Goal: Task Accomplishment & Management: Manage account settings

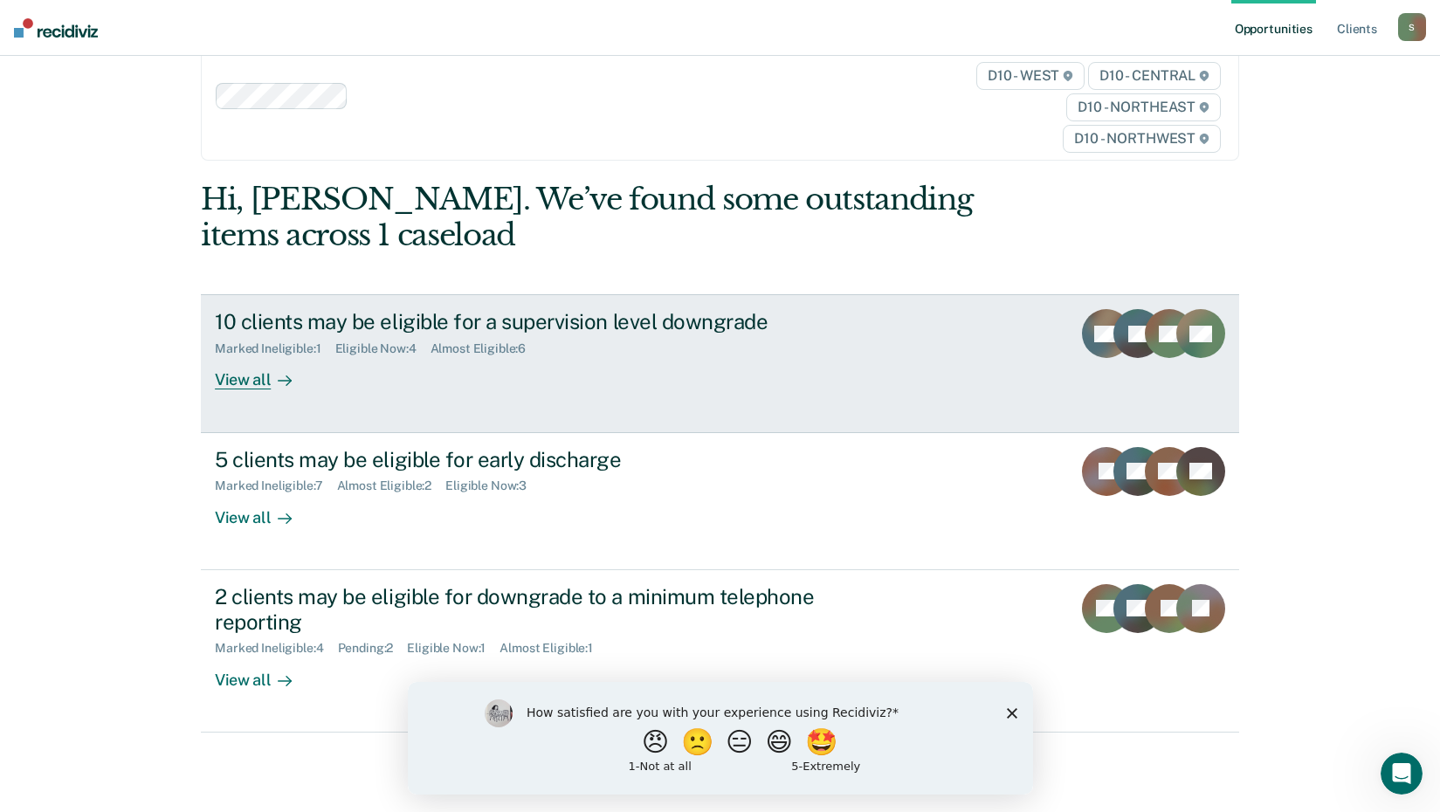
scroll to position [79, 0]
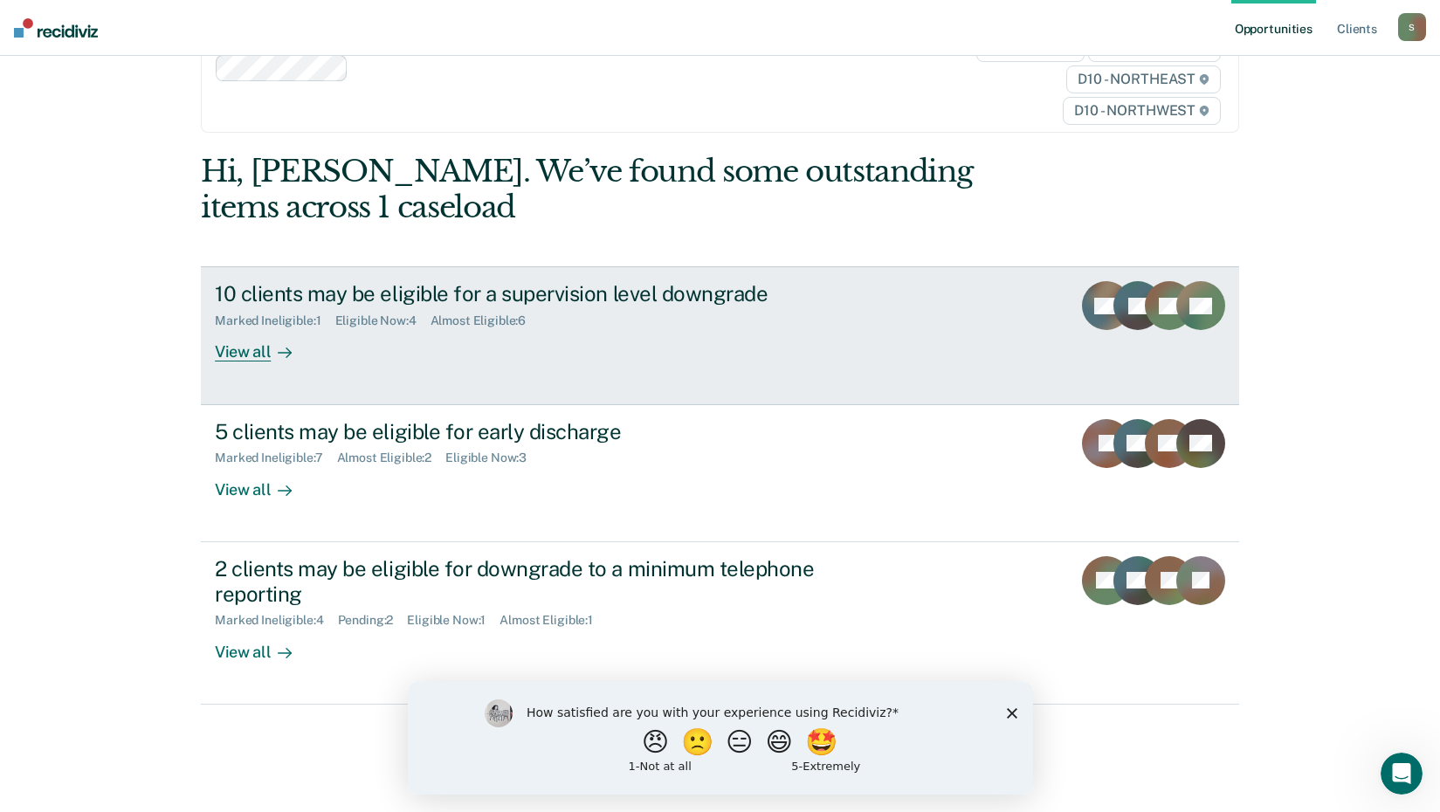
click at [245, 350] on div "View all" at bounding box center [264, 345] width 98 height 34
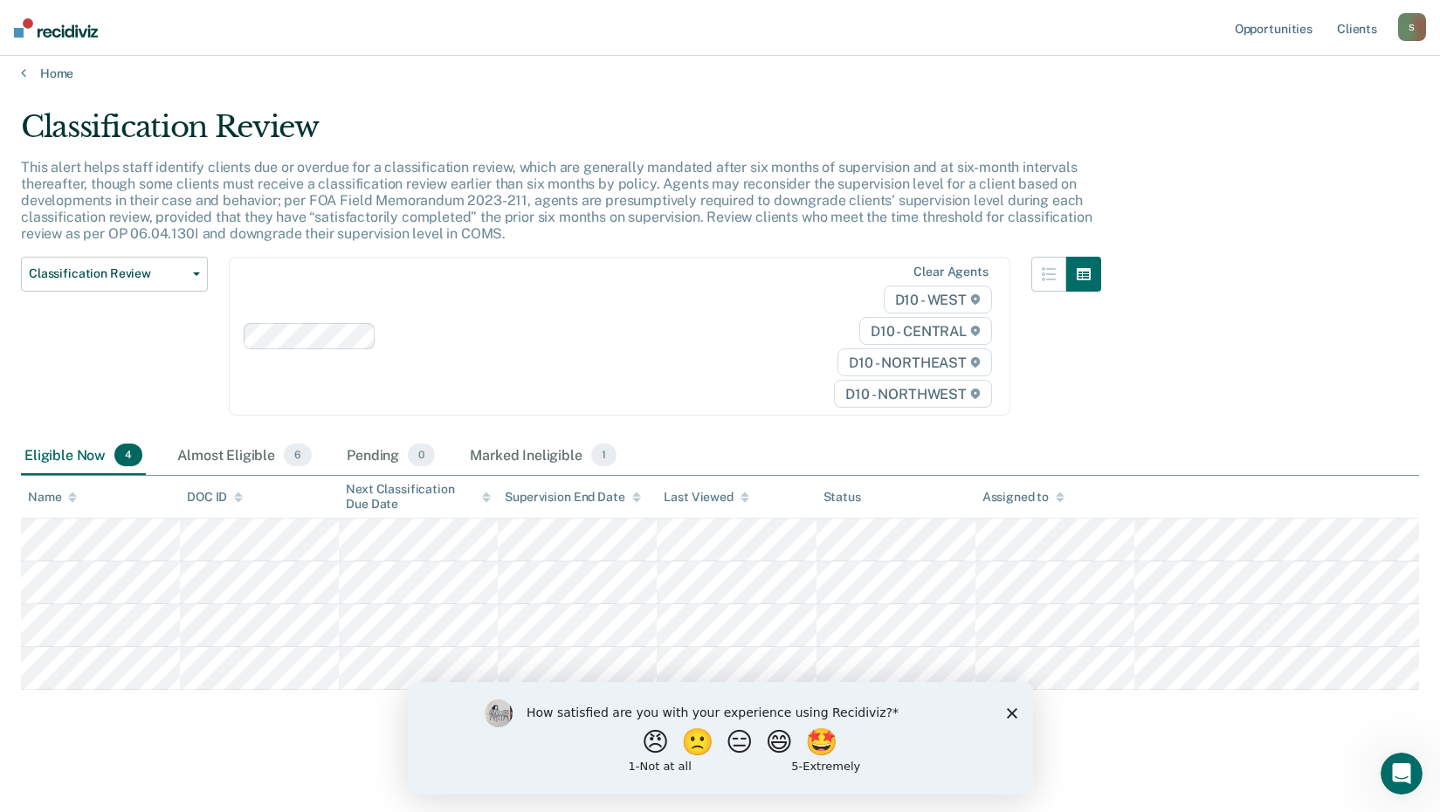
scroll to position [15, 0]
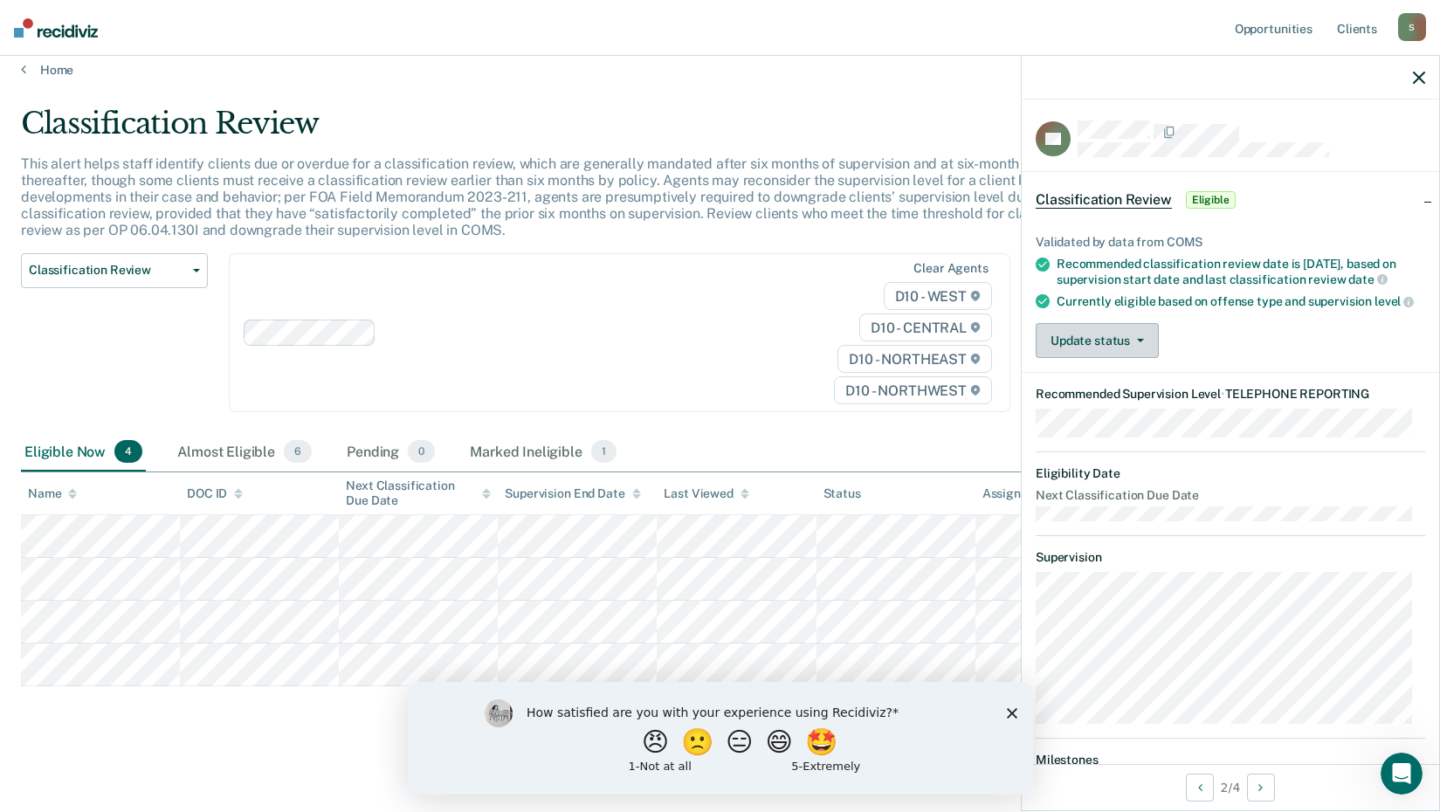
click at [1073, 341] on button "Update status" at bounding box center [1096, 340] width 123 height 35
click at [1216, 332] on div "Validated by data from COMS Recommended classification review date is [DATE], b…" at bounding box center [1229, 289] width 417 height 165
click at [1131, 354] on button "Update status" at bounding box center [1096, 340] width 123 height 35
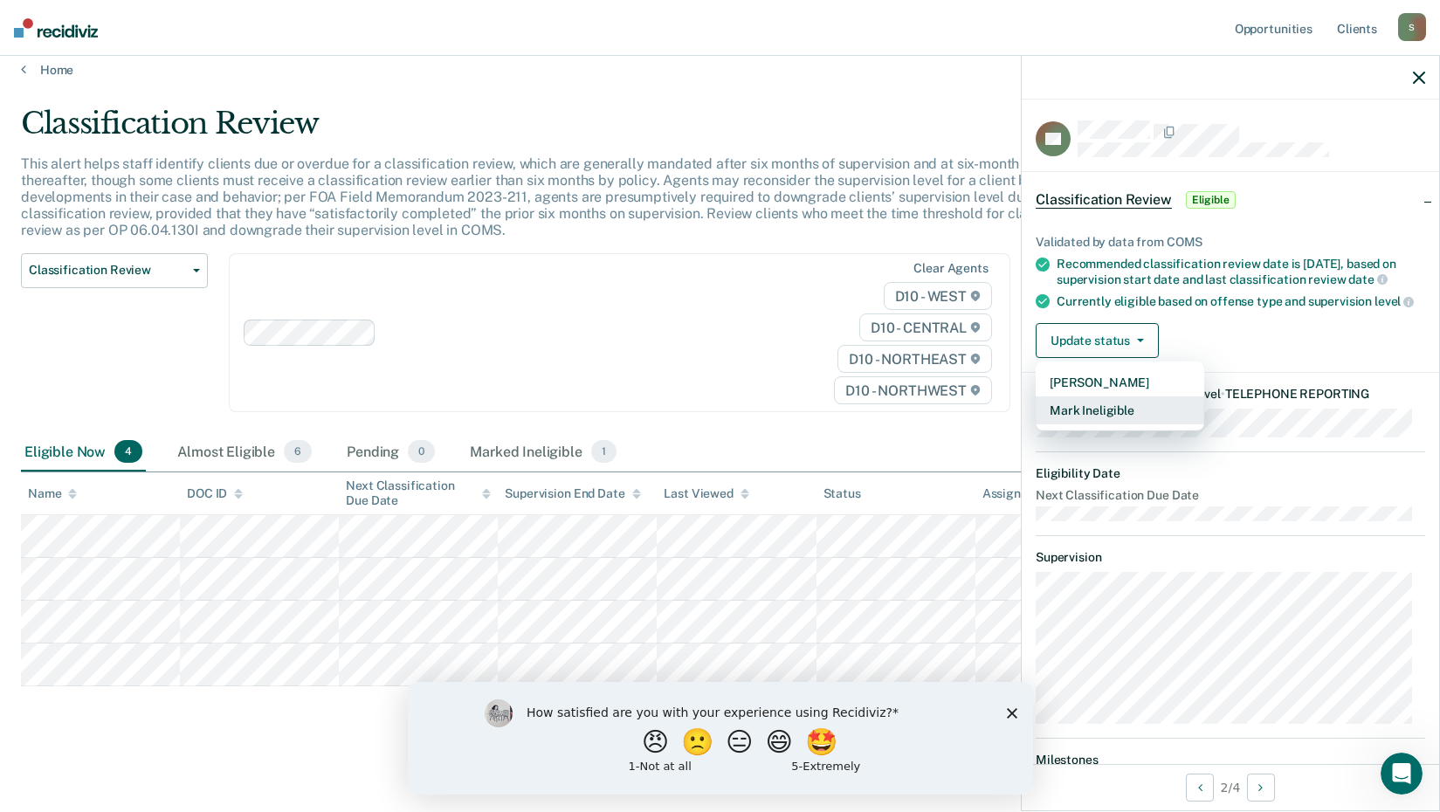
click at [1110, 423] on button "Mark Ineligible" at bounding box center [1119, 410] width 168 height 28
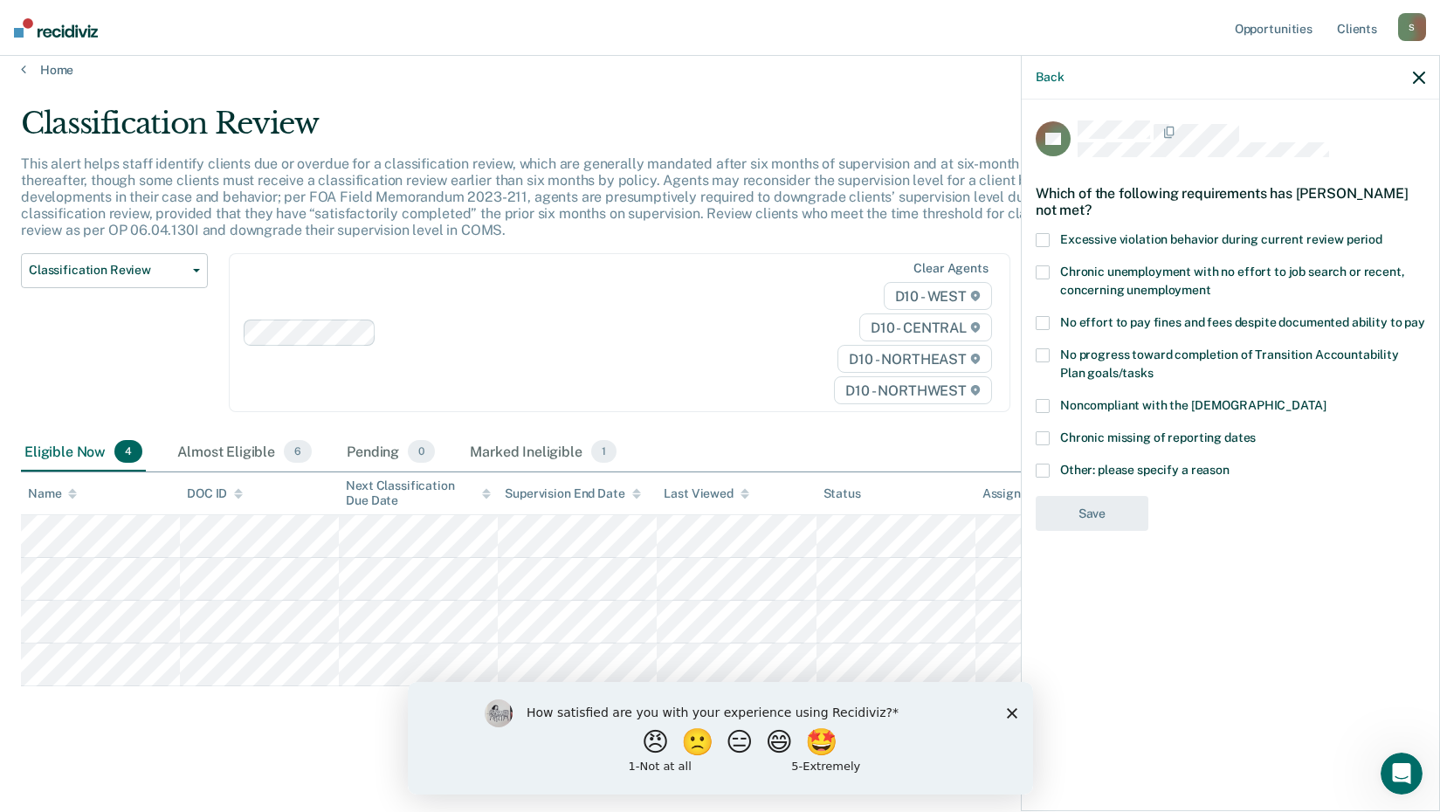
click at [1046, 399] on span at bounding box center [1042, 406] width 14 height 14
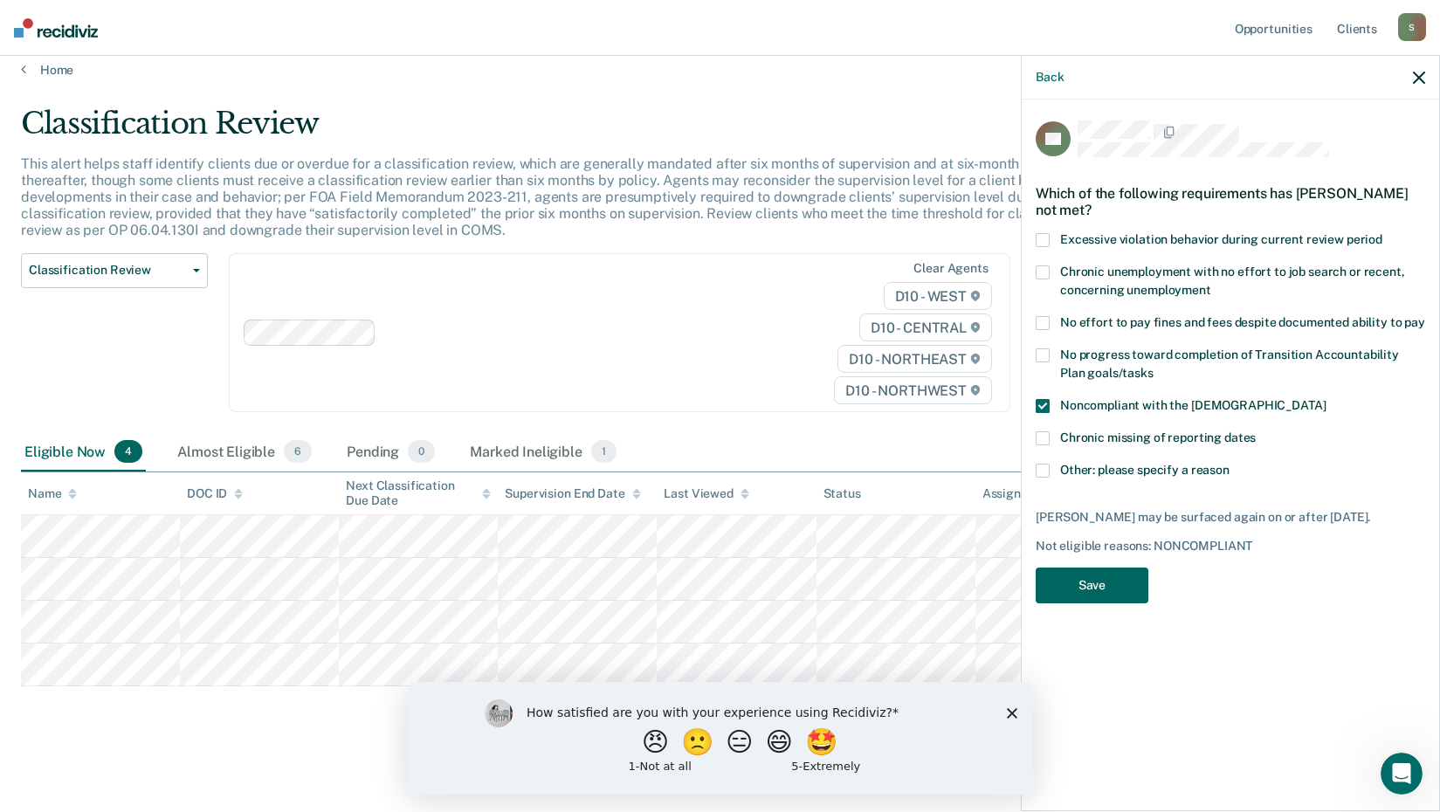
click at [1116, 572] on button "Save" at bounding box center [1091, 585] width 113 height 36
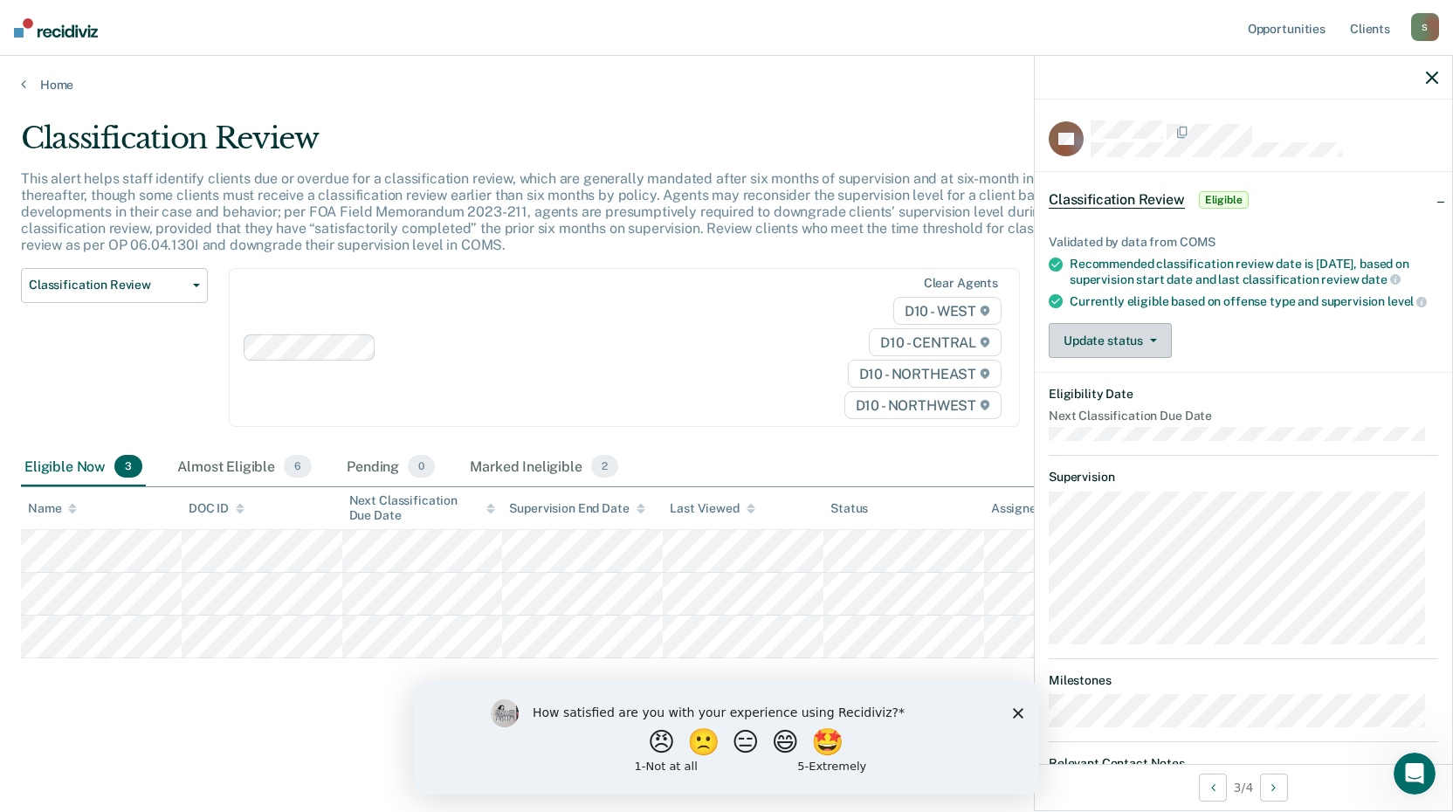
click at [1140, 347] on button "Update status" at bounding box center [1109, 340] width 123 height 35
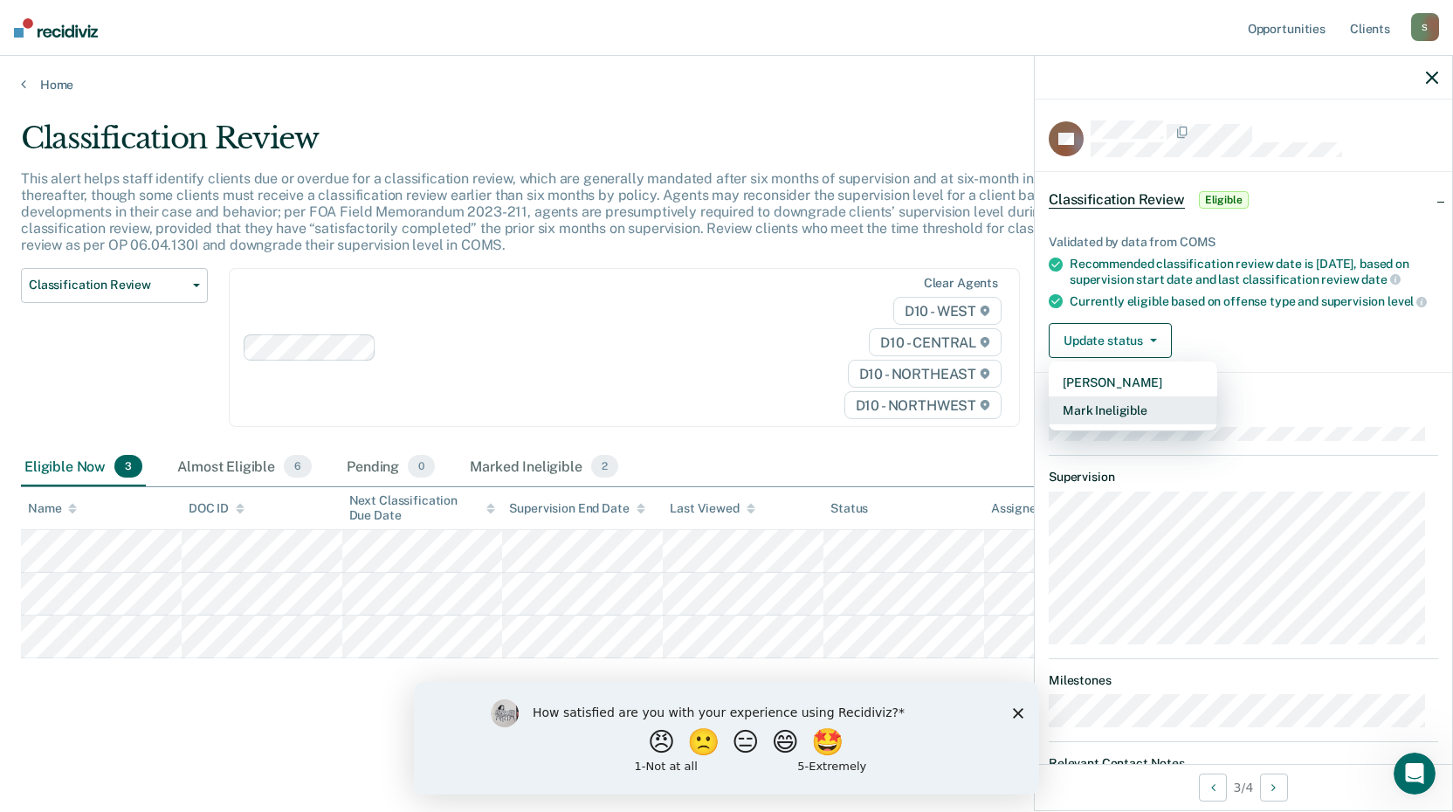
click at [1117, 418] on button "Mark Ineligible" at bounding box center [1132, 410] width 168 height 28
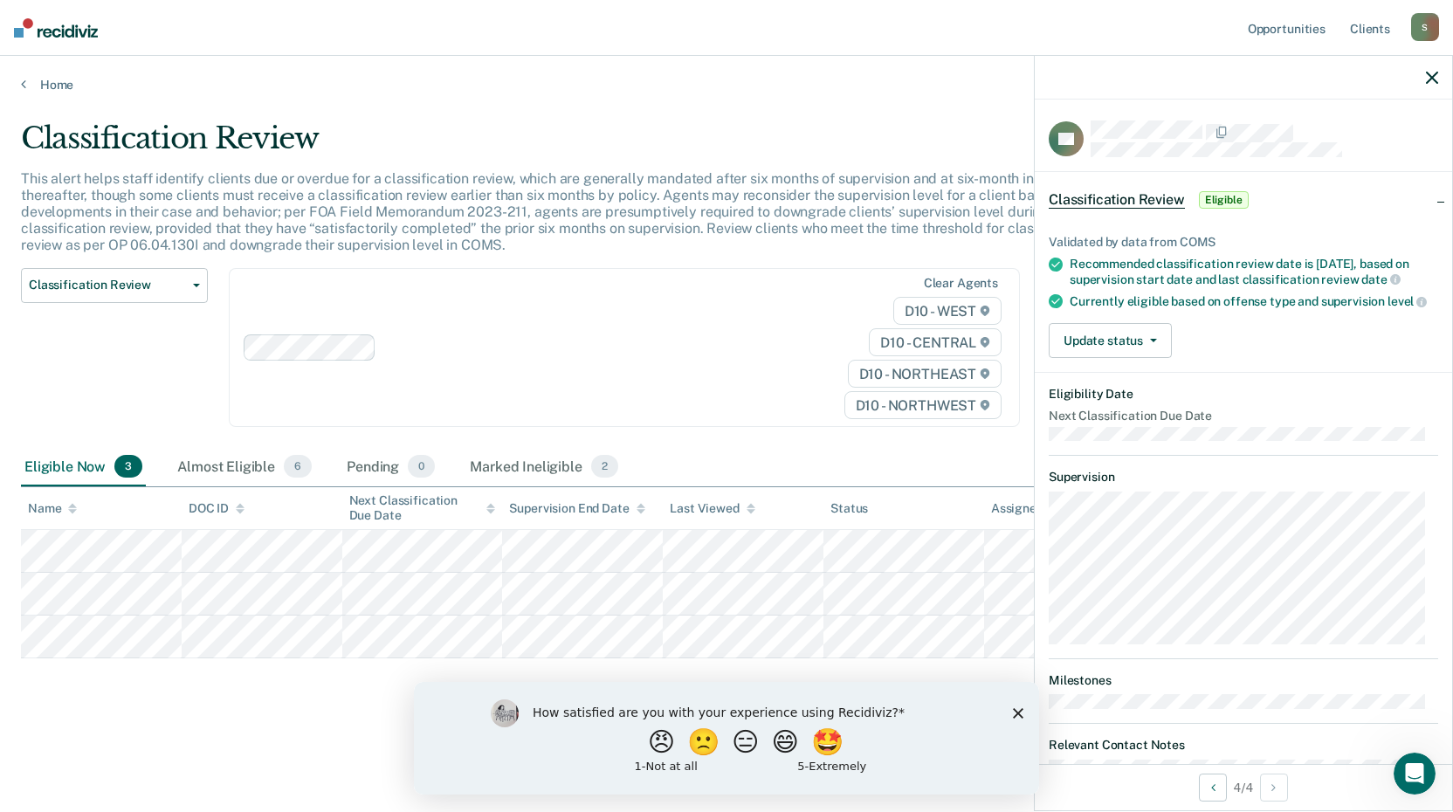
drag, startPoint x: 856, startPoint y: 1201, endPoint x: 1013, endPoint y: 709, distance: 516.6
click at [1013, 709] on icon "Close survey" at bounding box center [1018, 712] width 10 height 10
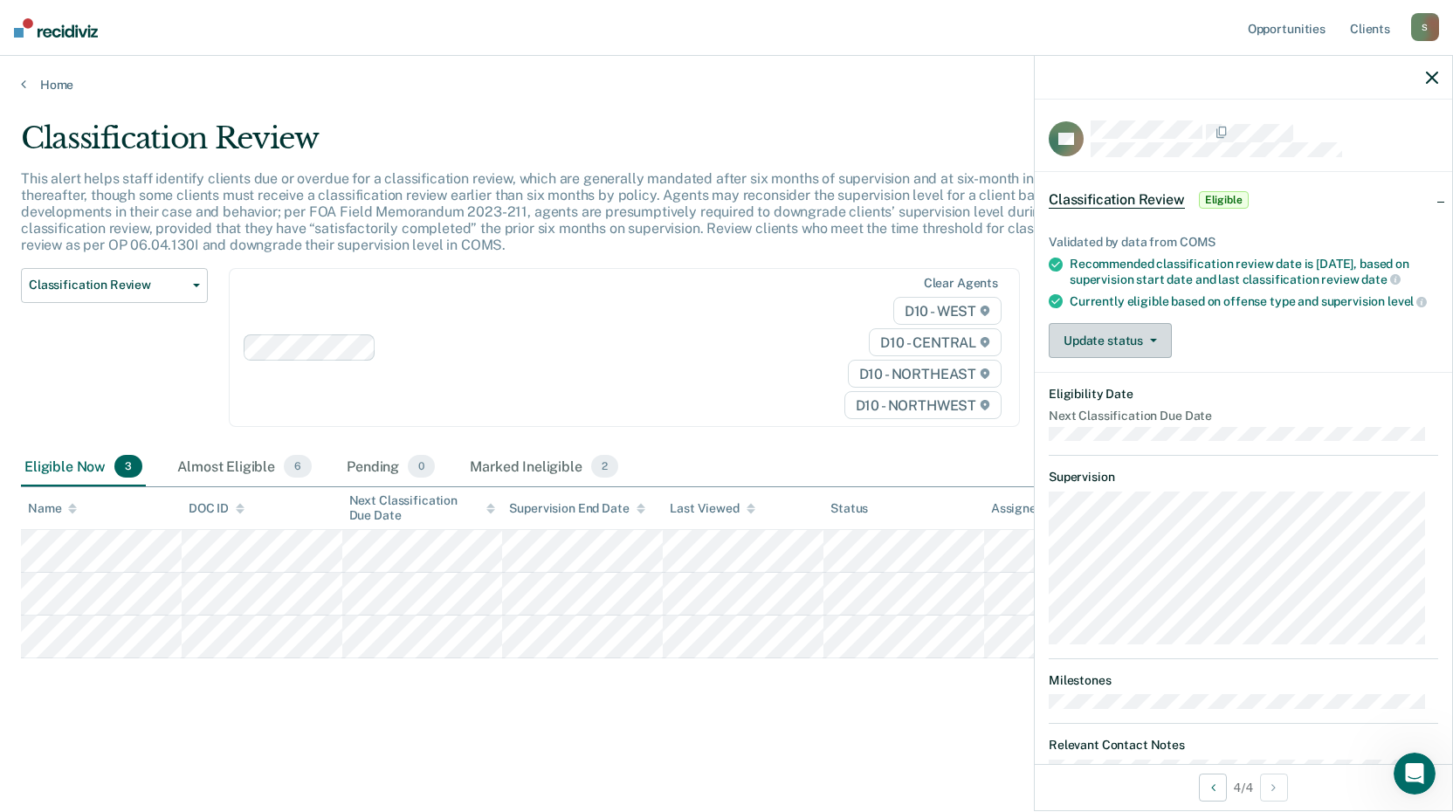
click at [1121, 346] on button "Update status" at bounding box center [1109, 340] width 123 height 35
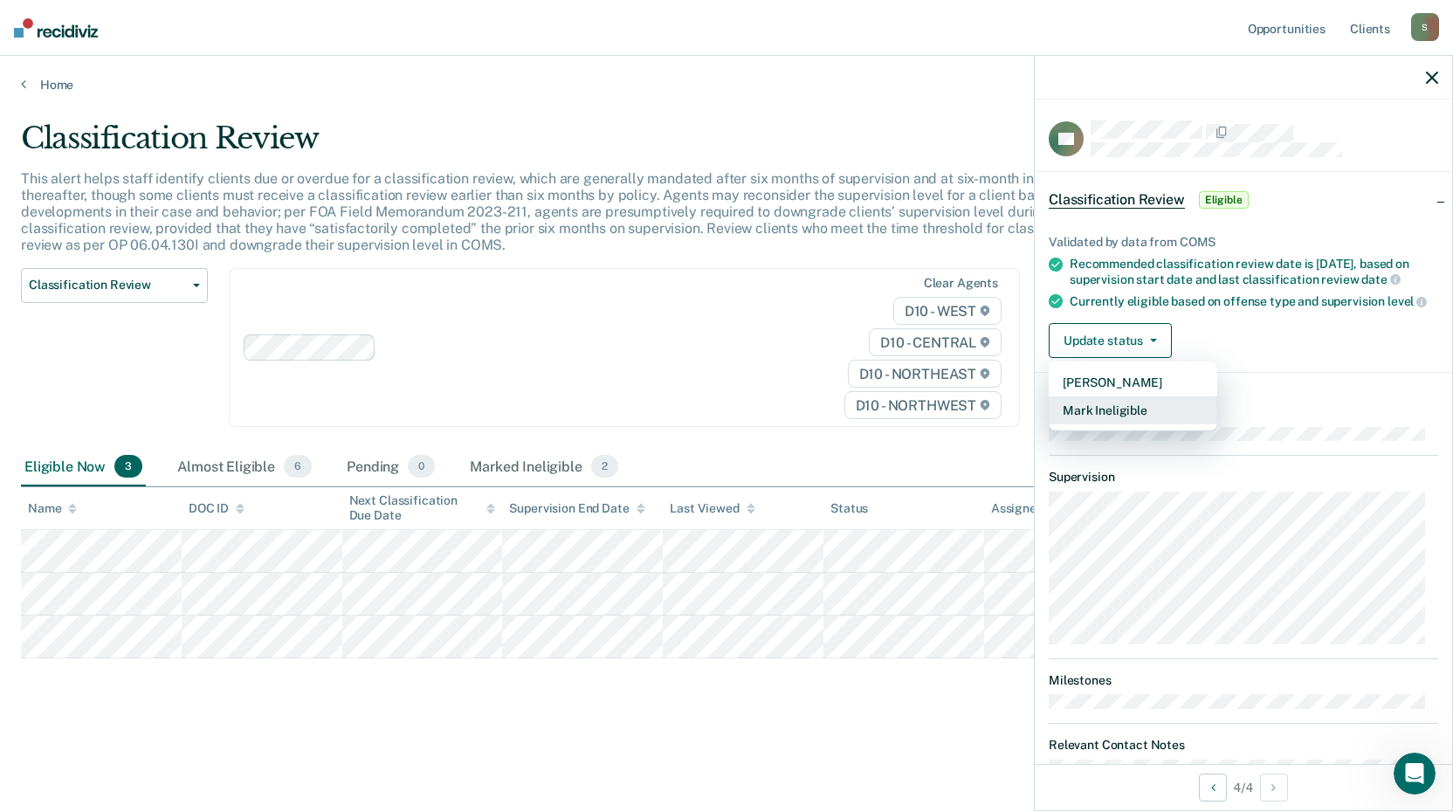
click at [1125, 424] on button "Mark Ineligible" at bounding box center [1132, 410] width 168 height 28
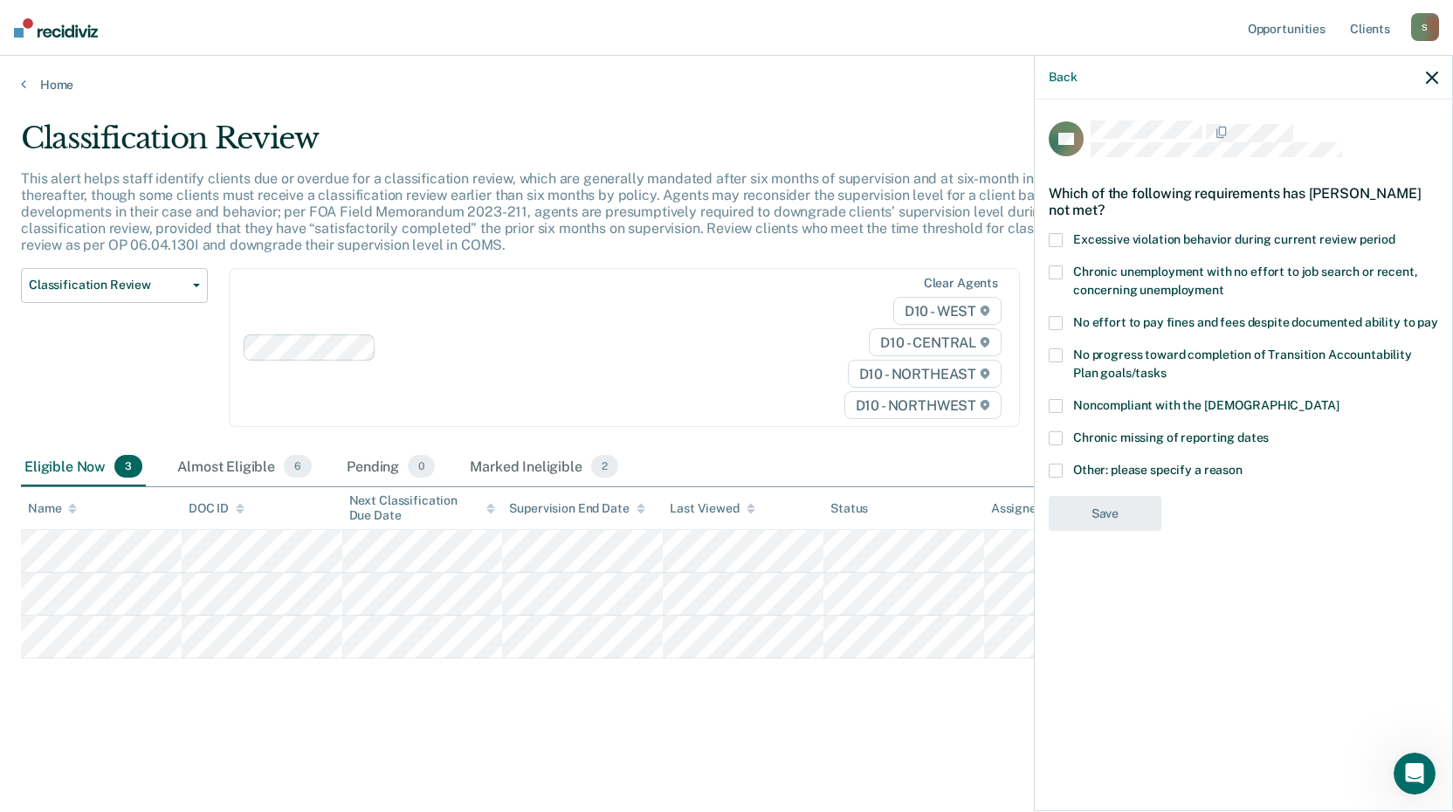
click at [1060, 403] on span at bounding box center [1055, 406] width 14 height 14
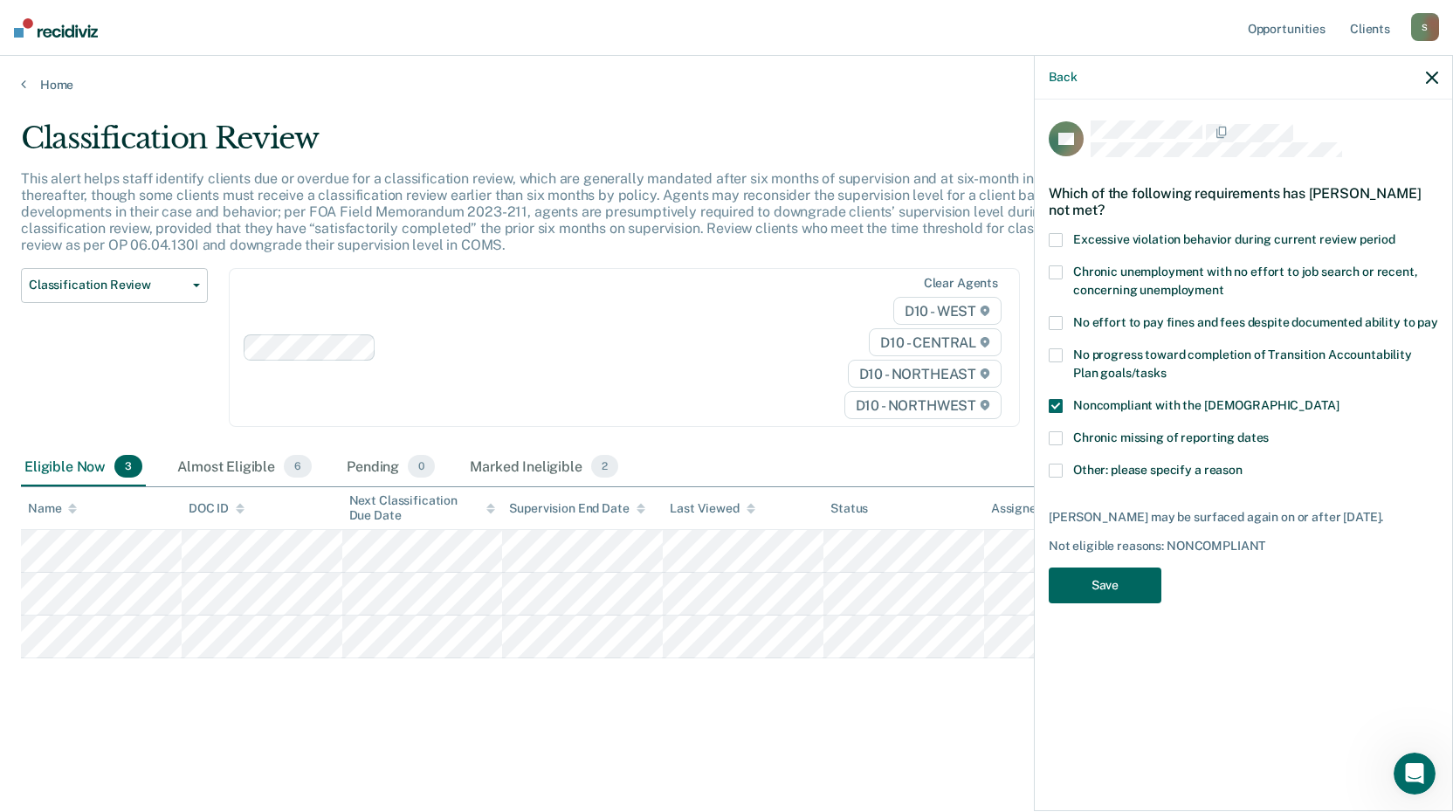
click at [1105, 583] on button "Save" at bounding box center [1104, 585] width 113 height 36
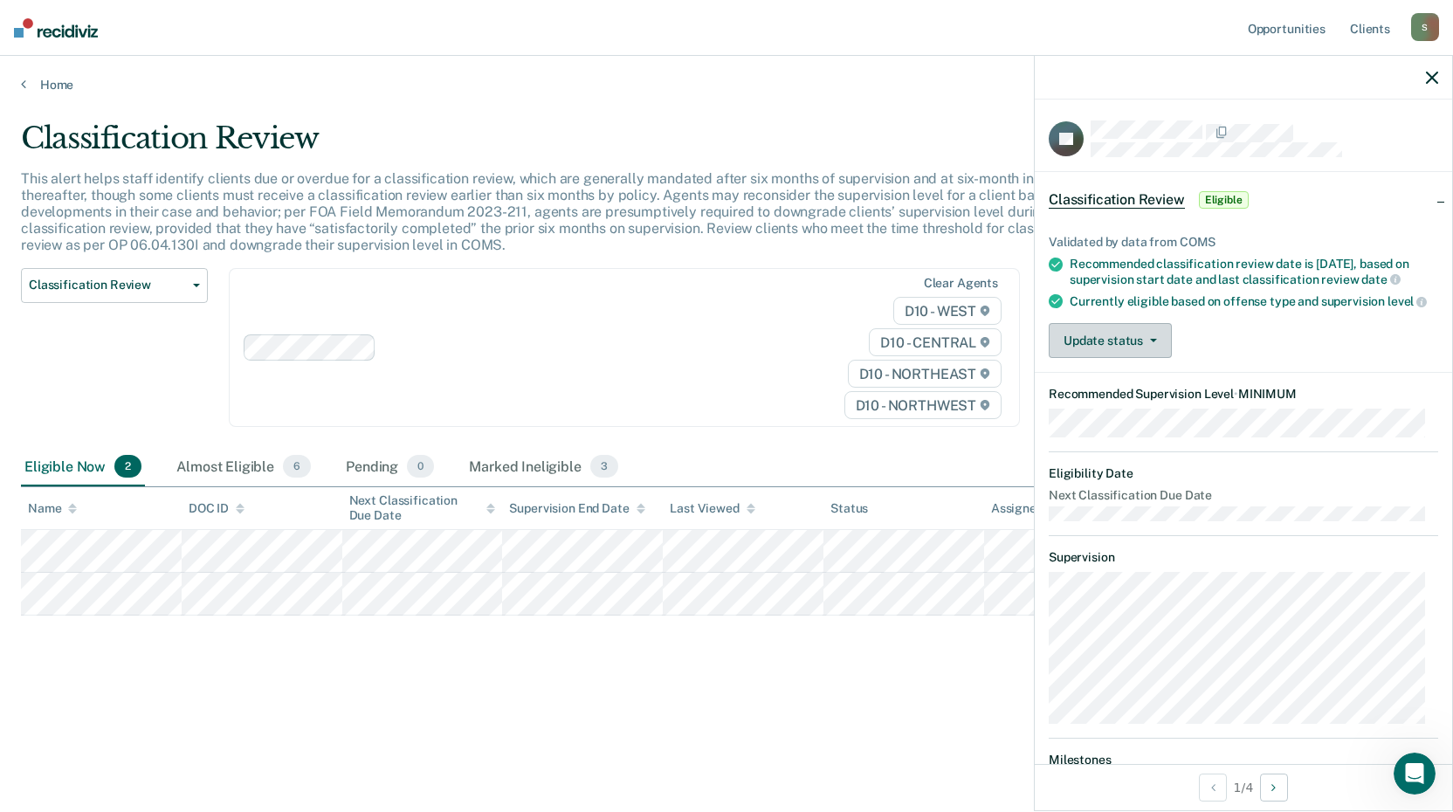
click at [1083, 350] on button "Update status" at bounding box center [1109, 340] width 123 height 35
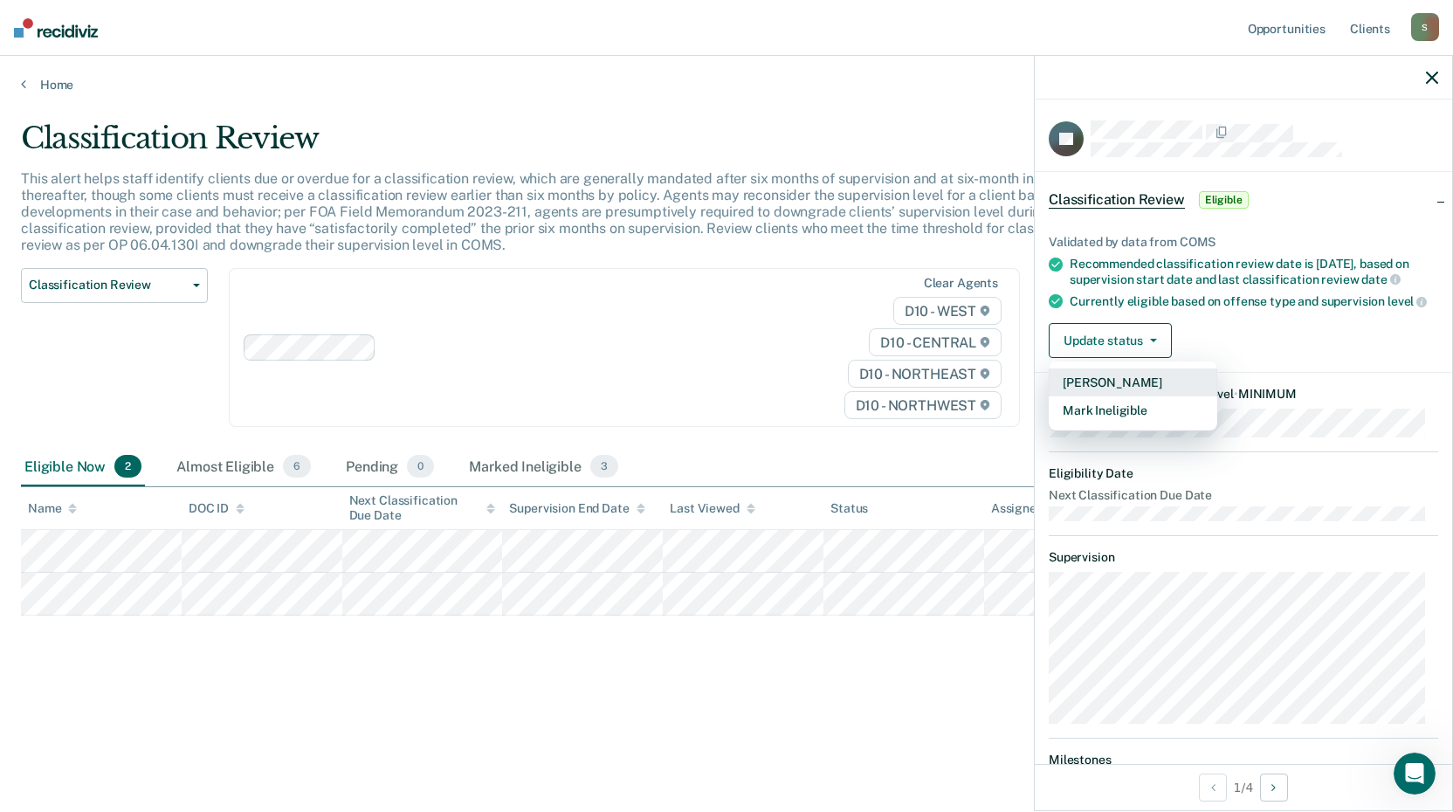
click at [1101, 396] on button "[PERSON_NAME]" at bounding box center [1132, 382] width 168 height 28
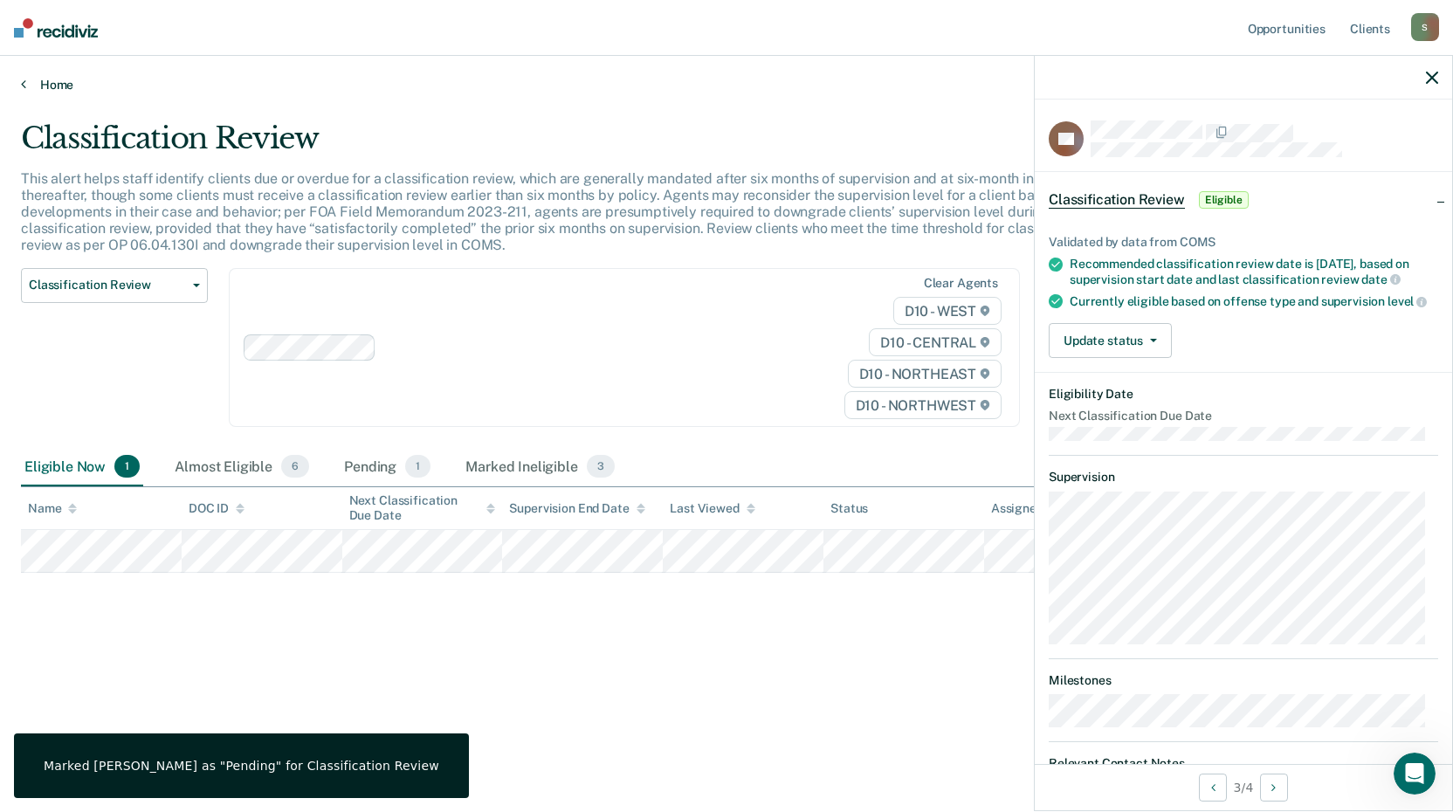
click at [30, 80] on link "Home" at bounding box center [726, 85] width 1411 height 16
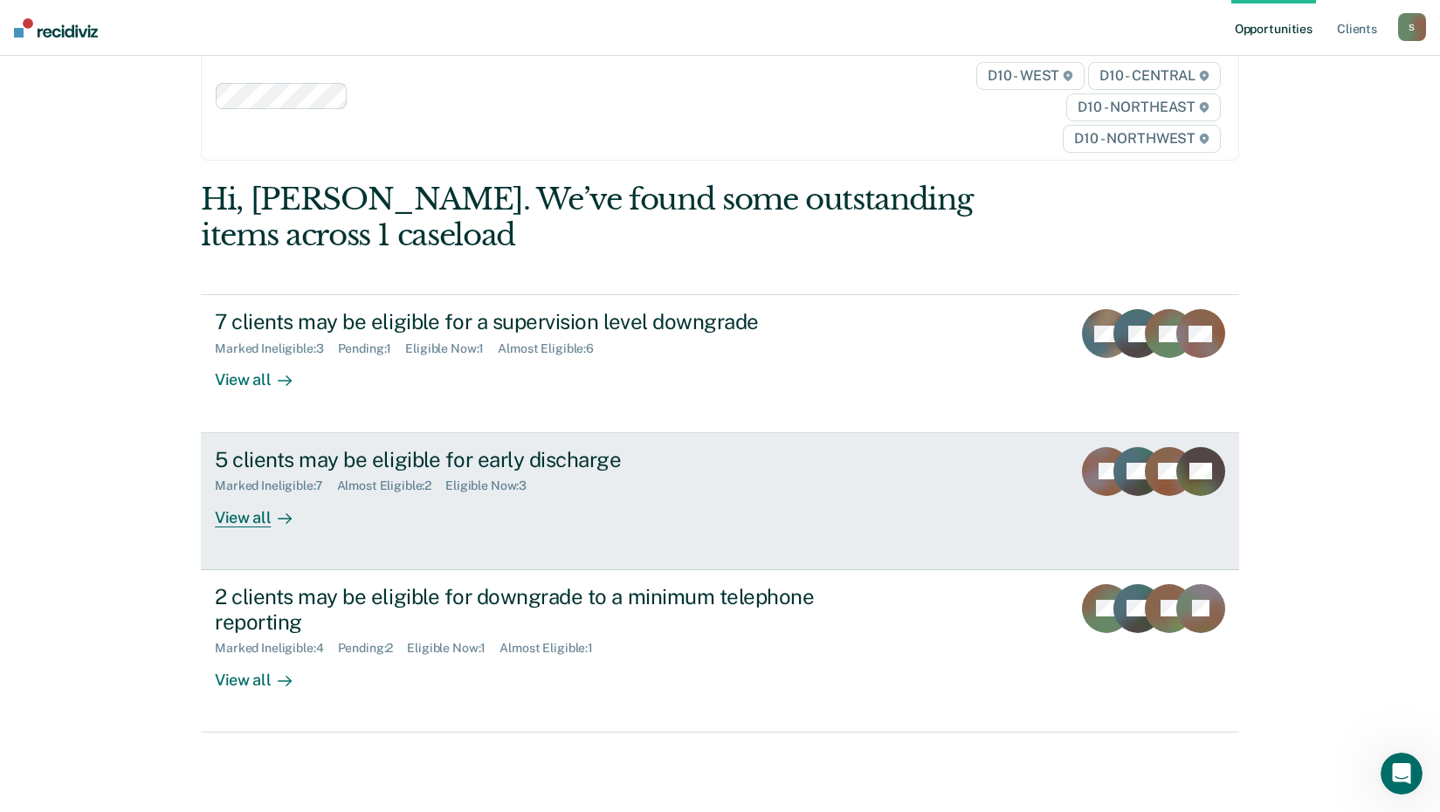
scroll to position [79, 0]
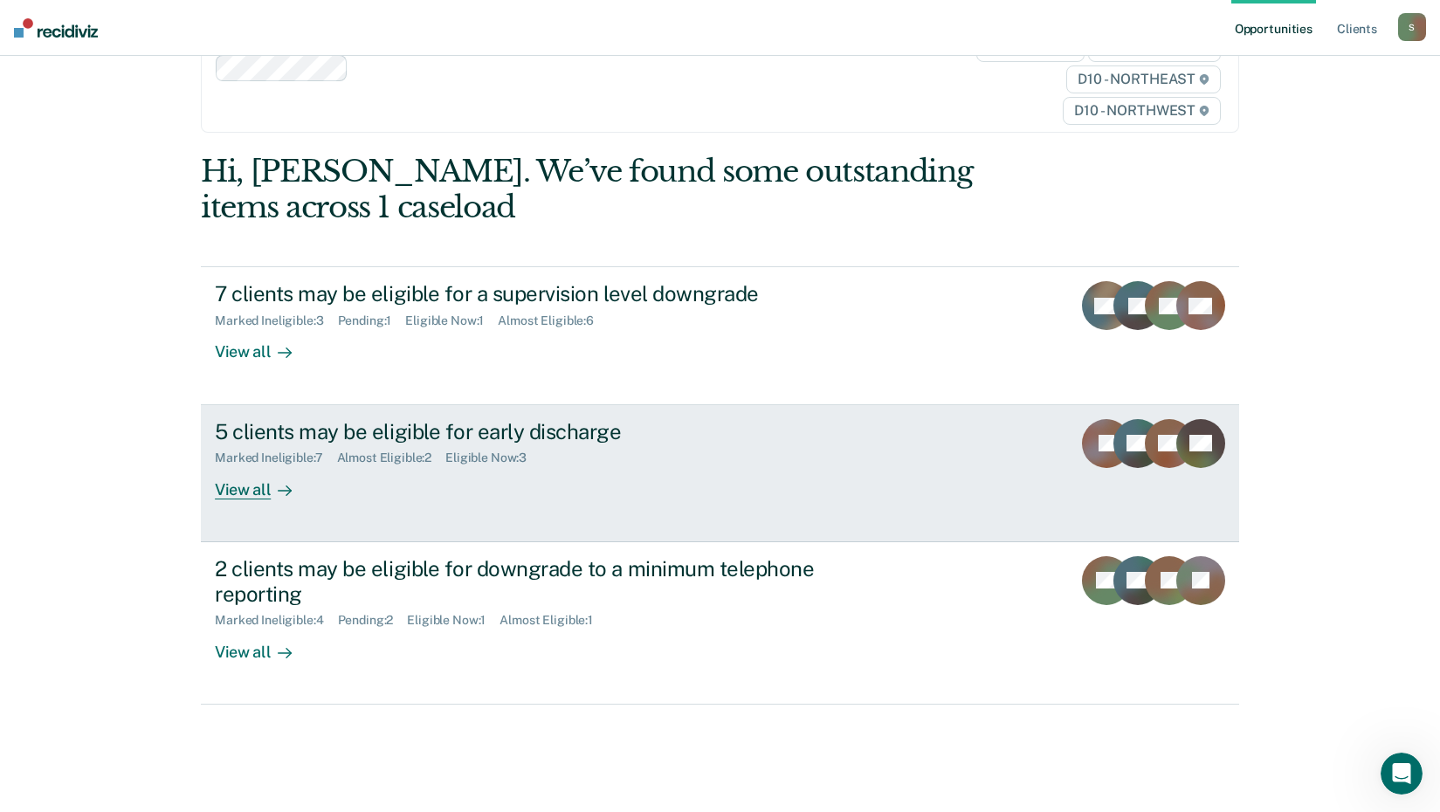
click at [245, 493] on div "View all" at bounding box center [264, 482] width 98 height 34
